Goal: Information Seeking & Learning: Learn about a topic

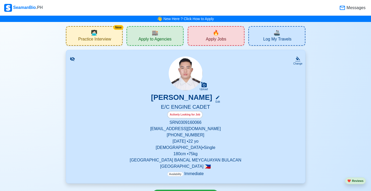
click at [110, 35] on div "New 🧑🏻‍💻 Practice Interview" at bounding box center [94, 36] width 57 height 20
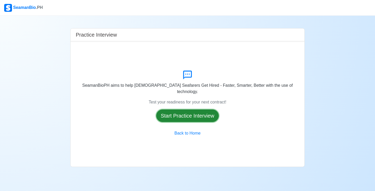
click at [202, 112] on button "Start Practice Interview" at bounding box center [187, 115] width 63 height 13
click at [202, 112] on div "SeamanBioPH aims to help Filipino Seafarers Get Hired - Faster, Smarter, Better…" at bounding box center [188, 103] width 234 height 125
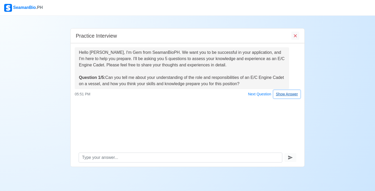
click at [283, 94] on button "Show Answer" at bounding box center [287, 94] width 27 height 8
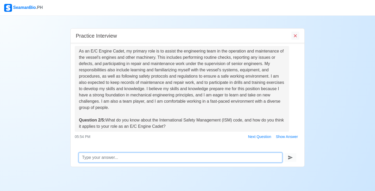
scroll to position [88, 0]
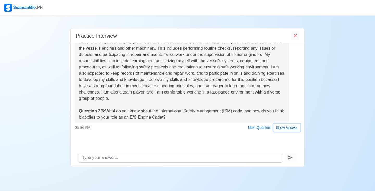
click at [286, 127] on button "Show Answer" at bounding box center [287, 127] width 27 height 8
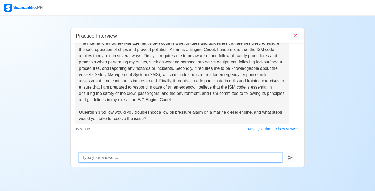
scroll to position [210, 0]
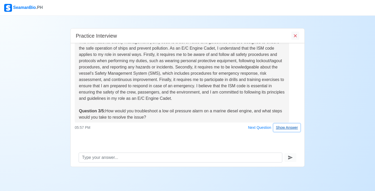
click at [285, 126] on button "Show Answer" at bounding box center [287, 127] width 27 height 8
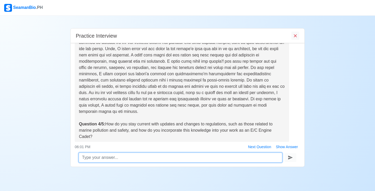
scroll to position [350, 0]
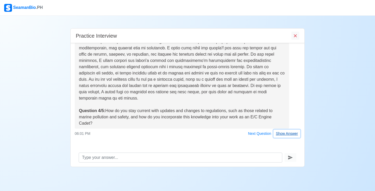
click at [277, 129] on button "Show Answer" at bounding box center [287, 133] width 27 height 8
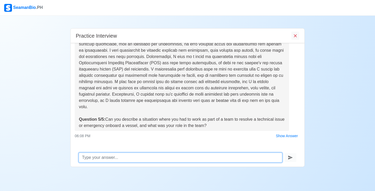
scroll to position [490, 0]
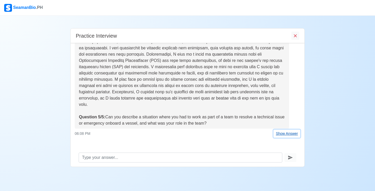
click at [280, 129] on button "Show Answer" at bounding box center [287, 133] width 27 height 8
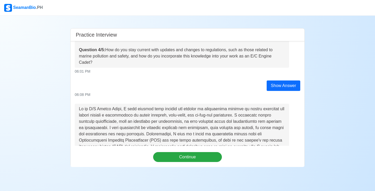
scroll to position [417, 0]
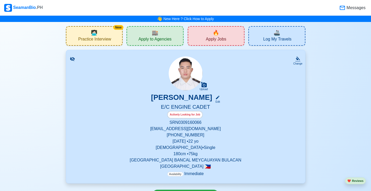
click at [102, 36] on span "Practice Interview" at bounding box center [94, 39] width 33 height 7
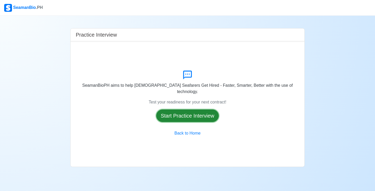
click at [203, 115] on button "Start Practice Interview" at bounding box center [187, 115] width 63 height 13
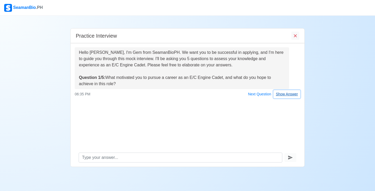
click at [288, 96] on button "Show Answer" at bounding box center [287, 94] width 27 height 8
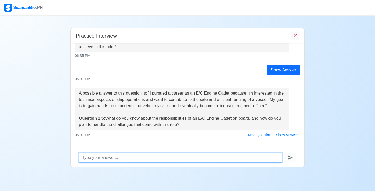
scroll to position [45, 0]
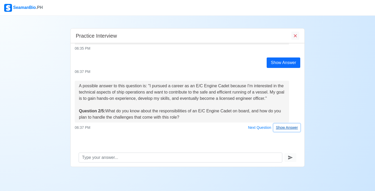
click at [286, 129] on button "Show Answer" at bounding box center [287, 127] width 27 height 8
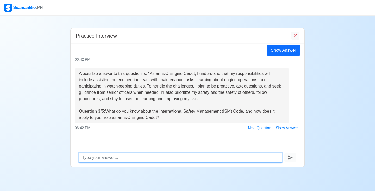
scroll to position [135, 0]
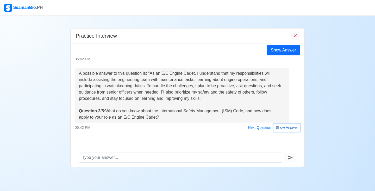
click at [289, 126] on button "Show Answer" at bounding box center [287, 127] width 27 height 8
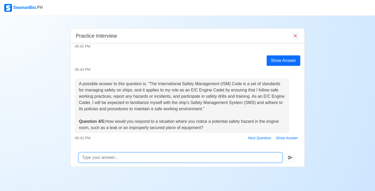
scroll to position [225, 0]
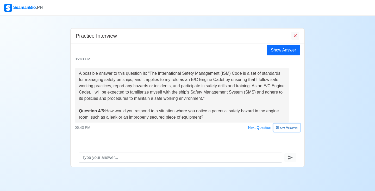
click at [284, 131] on button "Show Answer" at bounding box center [287, 127] width 27 height 8
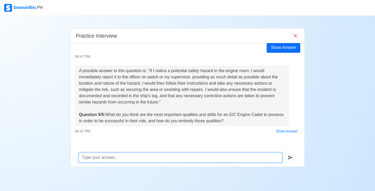
scroll to position [321, 0]
